Goal: Obtain resource: Obtain resource

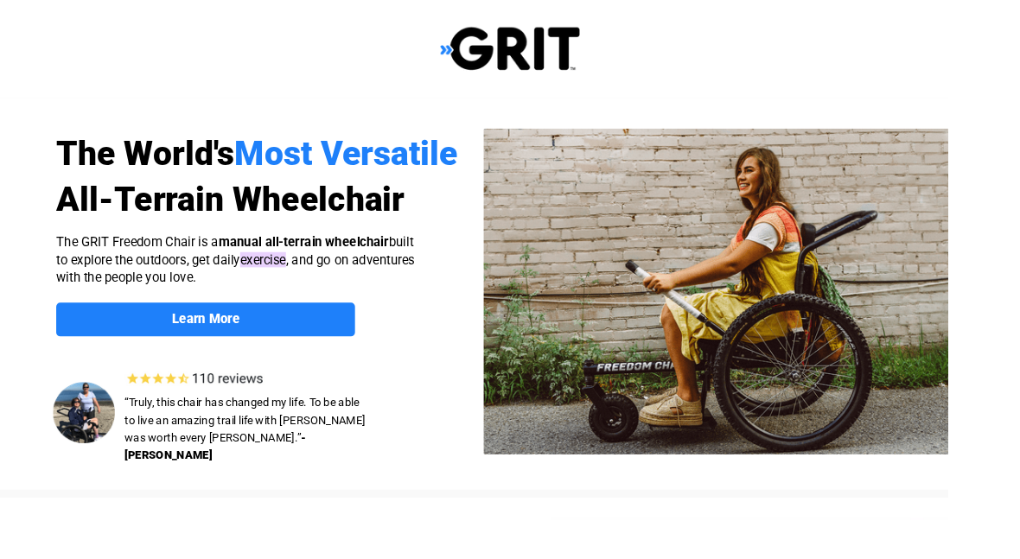
select select "US"
click at [107, 421] on img at bounding box center [90, 444] width 67 height 66
click at [114, 437] on img at bounding box center [90, 444] width 67 height 66
click at [106, 431] on img at bounding box center [90, 444] width 67 height 66
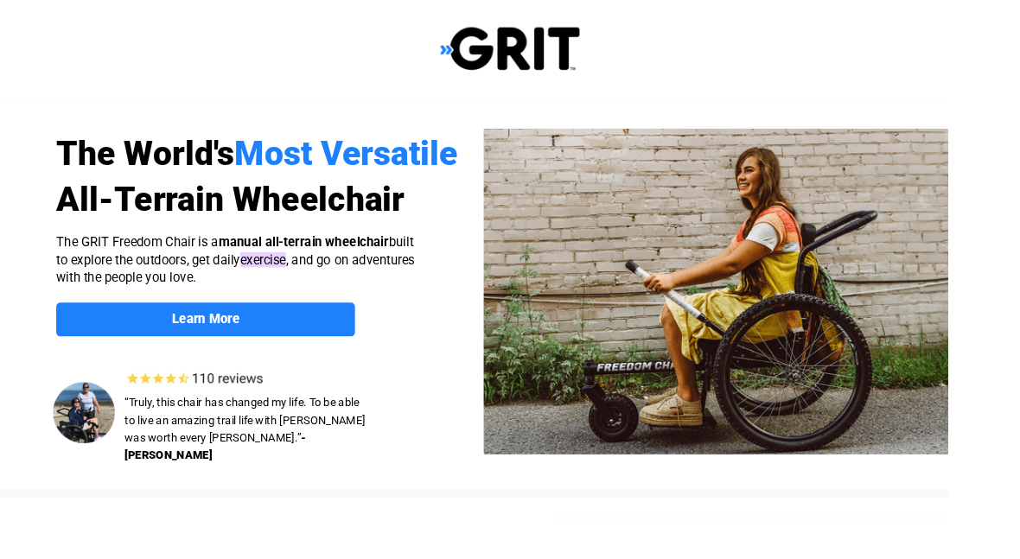
click at [239, 316] on div at bounding box center [549, 316] width 1098 height 422
click at [234, 347] on strong "Learn More" at bounding box center [221, 343] width 73 height 16
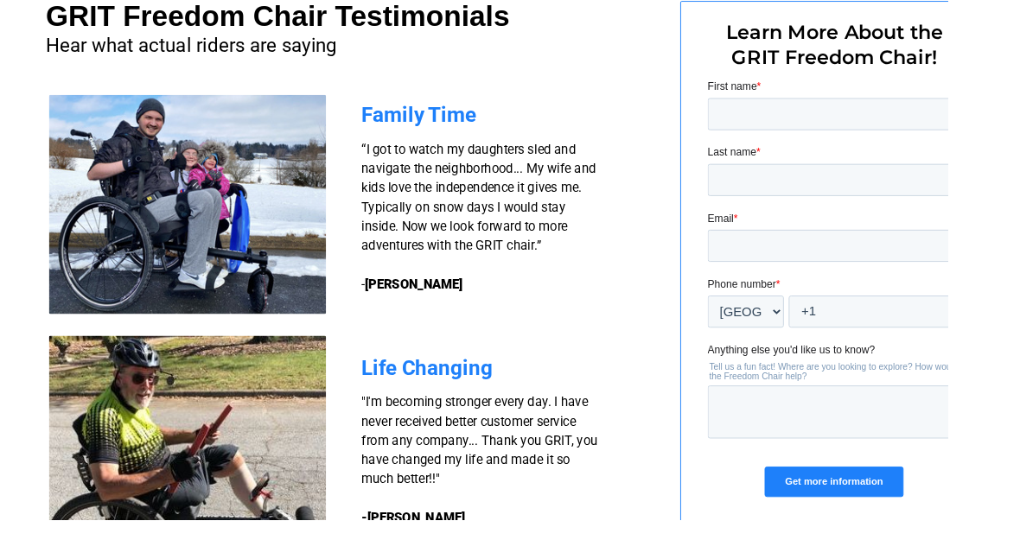
click at [283, 510] on img at bounding box center [202, 478] width 298 height 235
click at [290, 516] on img at bounding box center [202, 478] width 298 height 235
click at [421, 407] on span "Life Changing" at bounding box center [459, 396] width 141 height 26
click at [341, 387] on img at bounding box center [202, 478] width 298 height 235
click at [315, 256] on img at bounding box center [202, 220] width 298 height 236
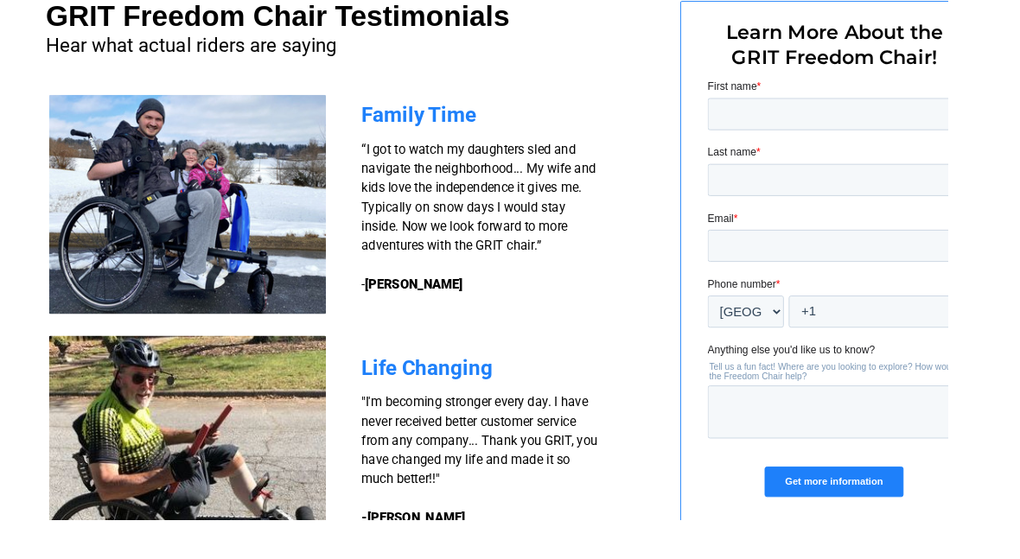
click at [314, 259] on img at bounding box center [202, 220] width 298 height 236
click at [896, 514] on input "Get more information" at bounding box center [842, 511] width 149 height 33
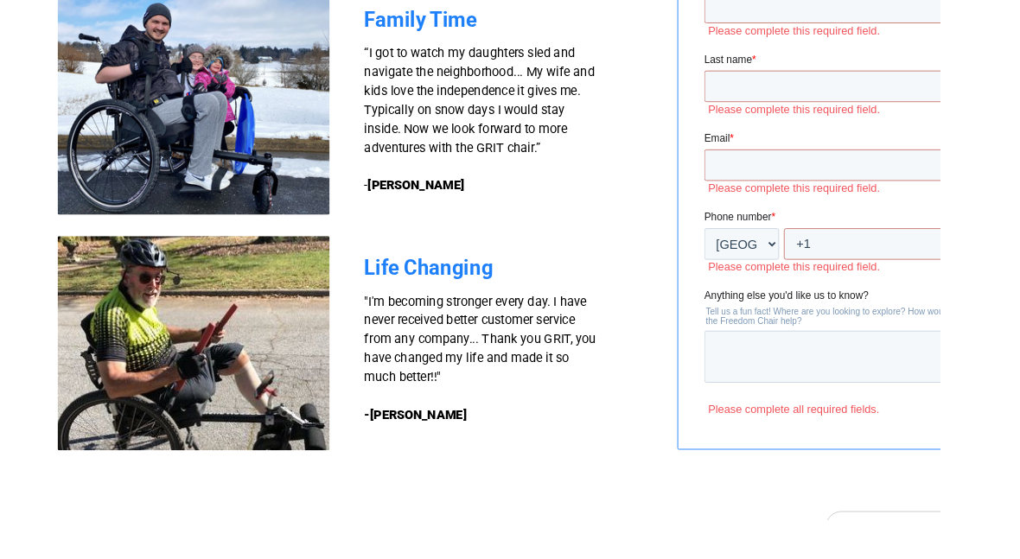
scroll to position [1668, 0]
